Goal: Task Accomplishment & Management: Manage account settings

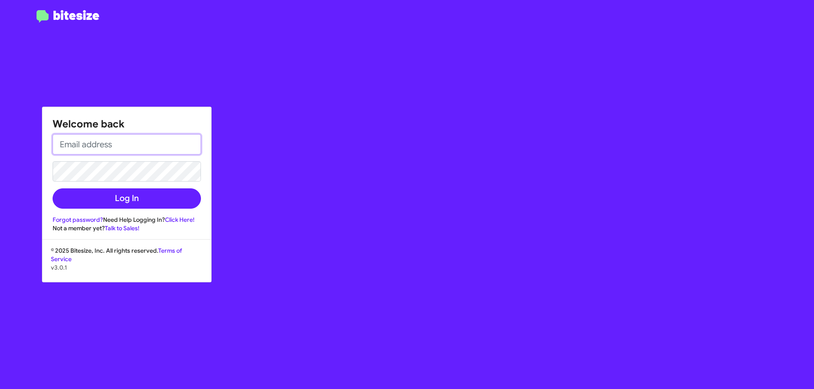
type input "[EMAIL_ADDRESS][DOMAIN_NAME]"
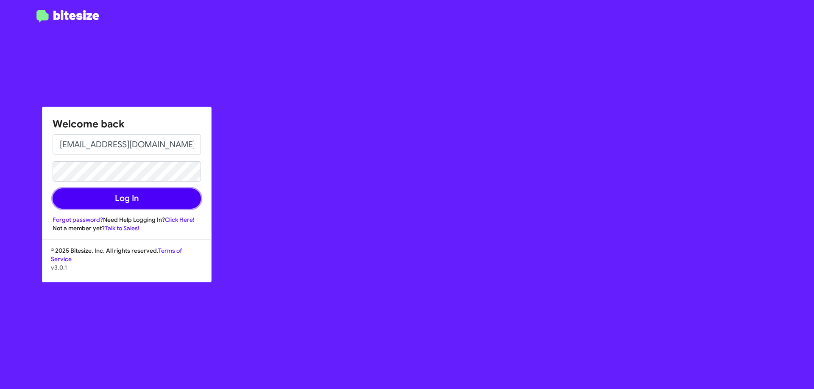
click at [81, 197] on button "Log In" at bounding box center [127, 199] width 148 height 20
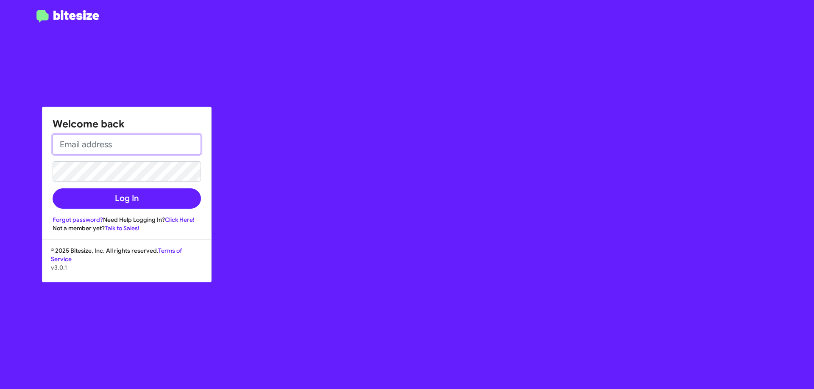
click at [170, 147] on input "email" at bounding box center [127, 144] width 148 height 20
type input "[EMAIL_ADDRESS][DOMAIN_NAME]"
drag, startPoint x: 349, startPoint y: 0, endPoint x: 213, endPoint y: 41, distance: 142.5
click at [213, 41] on div "Welcome back [EMAIL_ADDRESS][DOMAIN_NAME] Log In Forgot password? Need Help Log…" at bounding box center [475, 194] width 678 height 389
